Goal: Task Accomplishment & Management: Use online tool/utility

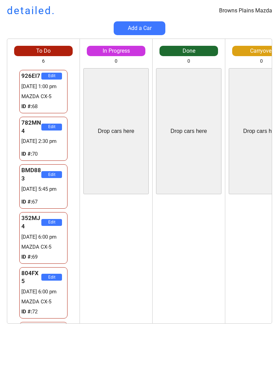
click at [0, 274] on div "To Do 6 Drop cars here 926EI7 Edit 21/08 1:00 pm MAZDA CX-5 ID #: 68 782MN4 Edi…" at bounding box center [139, 185] width 279 height 292
click at [0, 277] on div "To Do 6 Drop cars here 926EI7 Edit 21/08 1:00 pm MAZDA CX-5 ID #: 68 782MN4 Edi…" at bounding box center [139, 185] width 279 height 292
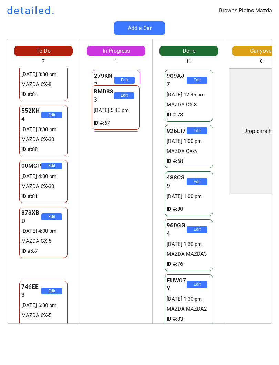
scroll to position [48, 0]
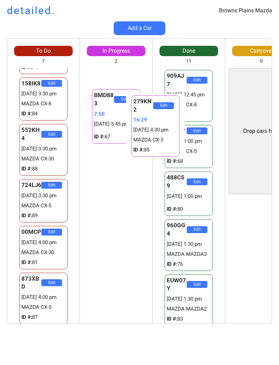
click at [120, 206] on div "279KN2 Edit 16:31 21/08 4:30 pm MAZDA CX-3 ID #: 85 BMD883 Edit 7:50 21/08 5:45…" at bounding box center [116, 195] width 72 height 255
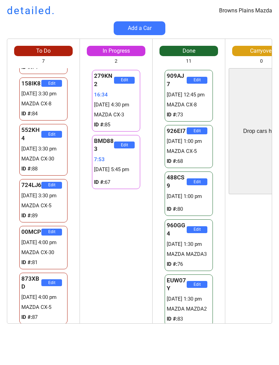
click at [114, 214] on div "279KN2 Edit 16:34 21/08 4:30 pm MAZDA CX-3 ID #: 85 BMD883 Edit 7:53 21/08 5:45…" at bounding box center [116, 195] width 72 height 255
click at [120, 223] on div "279KN2 Edit 16:35 21/08 4:30 pm MAZDA CX-3 ID #: 85 BMD883 Edit 7:54 21/08 5:45…" at bounding box center [116, 195] width 72 height 255
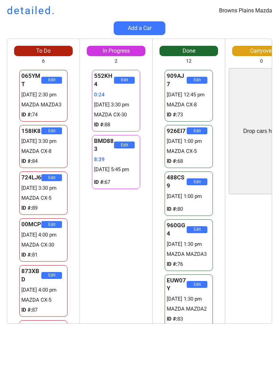
scroll to position [0, 0]
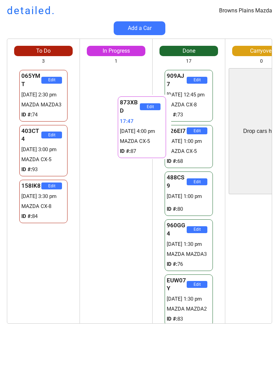
click at [124, 236] on div "873XBD Edit 17:49 [DATE] 4:00 pm MAZDA CX-5 ID #: 87 746EE3 Edit 35:07 [DATE] 6…" at bounding box center [116, 195] width 72 height 255
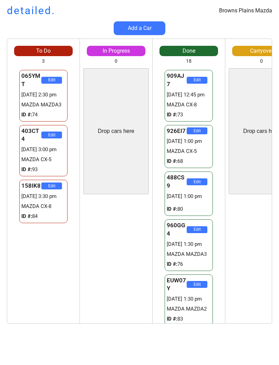
click at [123, 250] on div "873XBD Edit 17:51 [DATE] 4:00 pm MAZDA CX-5 ID #: 87 746EE3 Edit 35:09 [DATE] 6…" at bounding box center [116, 261] width 72 height 126
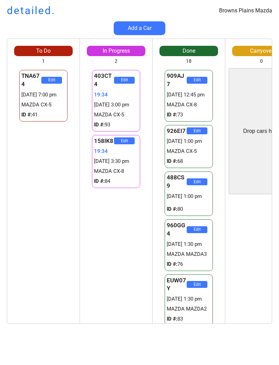
click at [106, 241] on div "403CT4 Edit 19:34 [DATE] 3:00 pm MAZDA CX-5 ID #: 93 158IK8 Edit 19:34 [DATE] 3…" at bounding box center [116, 195] width 72 height 255
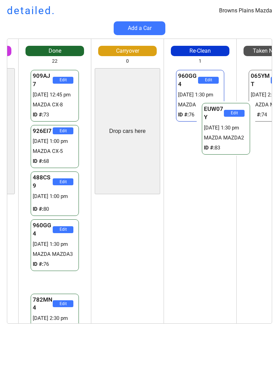
scroll to position [0, 165]
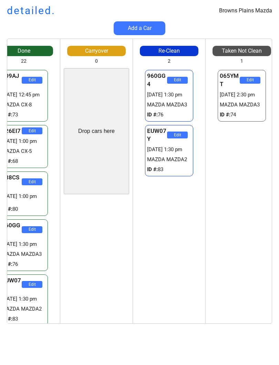
click at [237, 264] on div "065YMT Edit [DATE] 2:30 pm MAZDA MAZDA3 ID #: 74" at bounding box center [242, 195] width 72 height 255
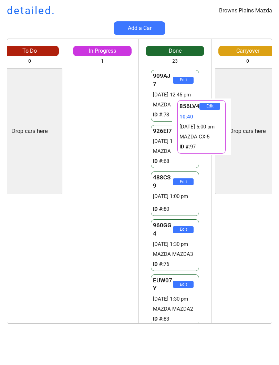
scroll to position [0, 31]
